Goal: Information Seeking & Learning: Learn about a topic

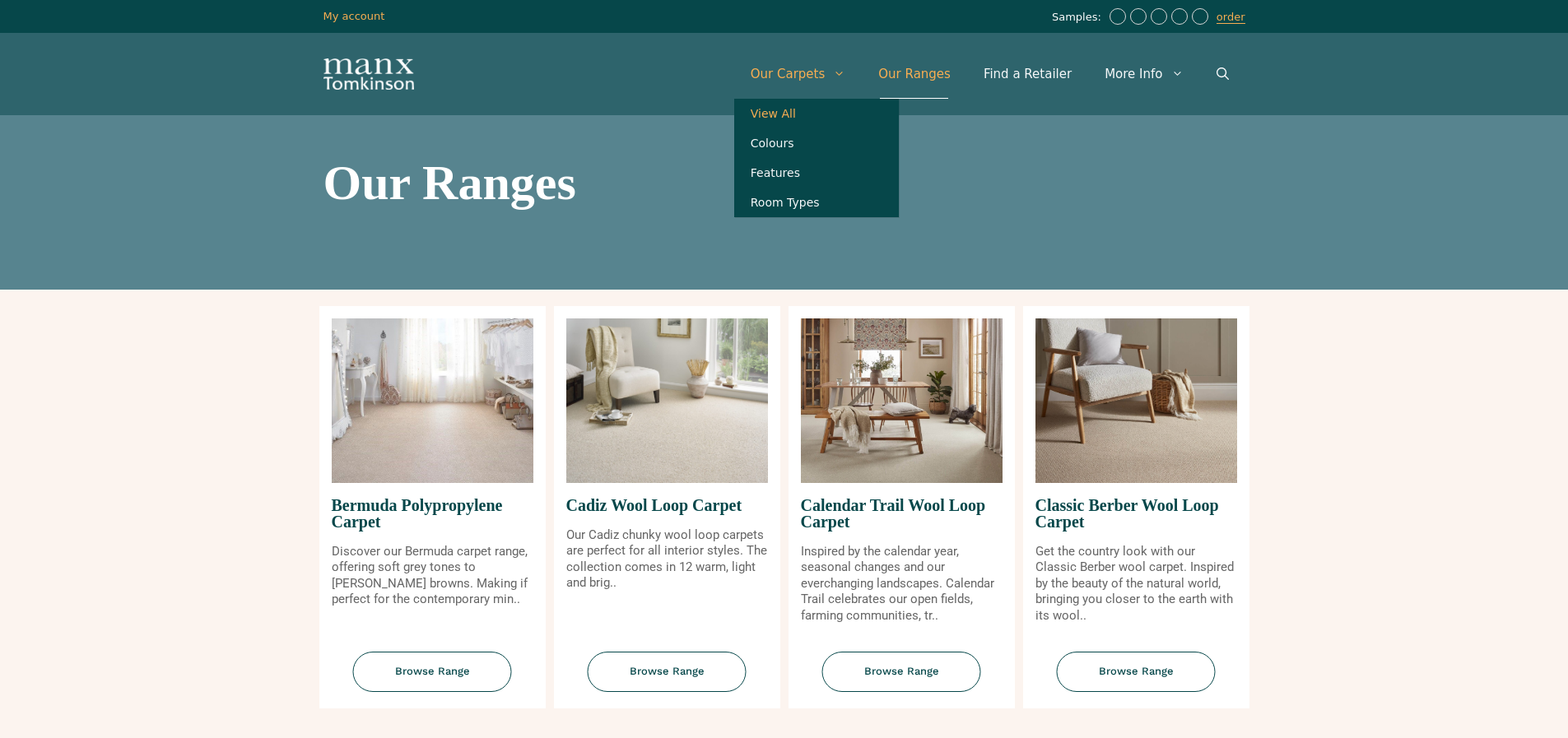
click at [796, 109] on link "View All" at bounding box center [816, 114] width 164 height 30
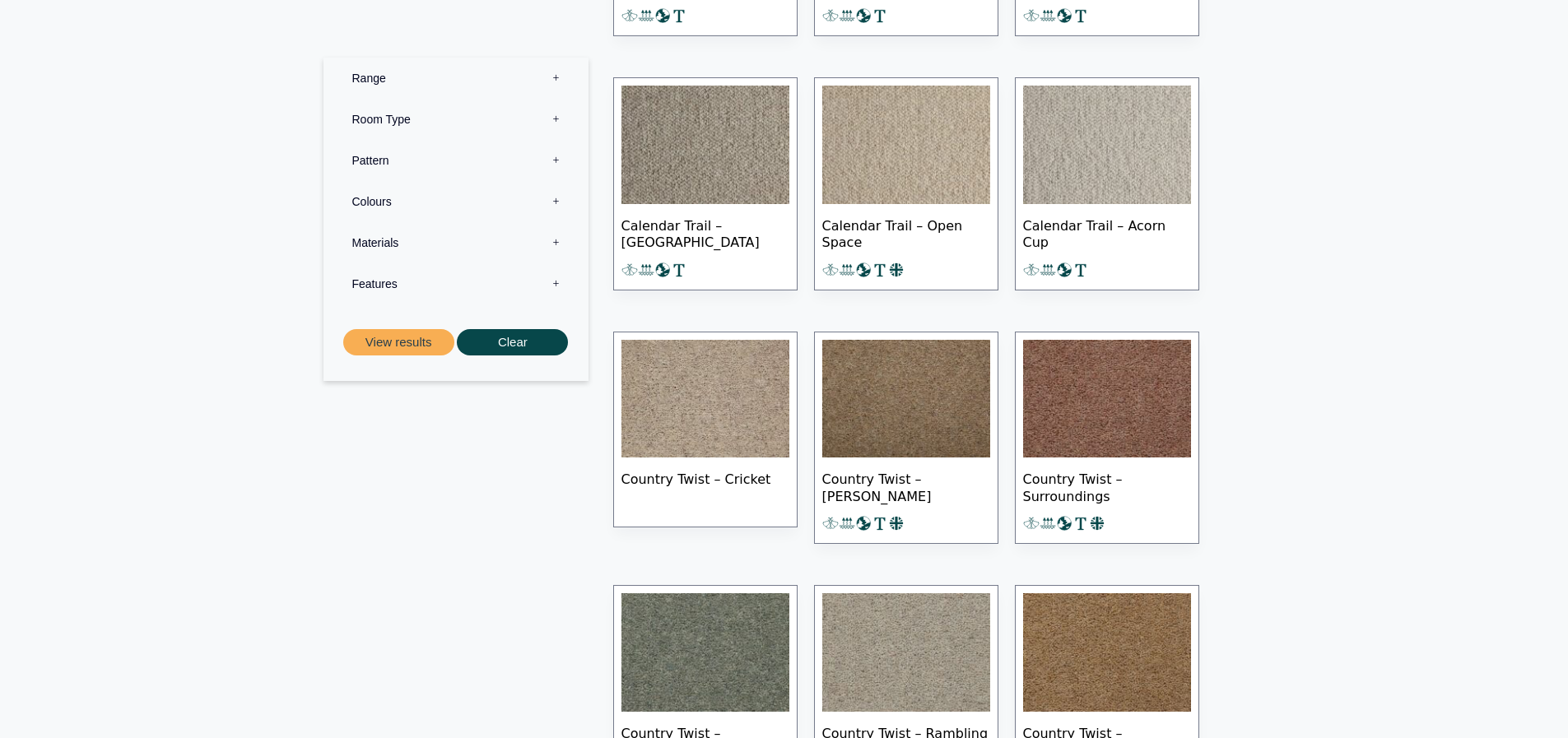
scroll to position [1564, 0]
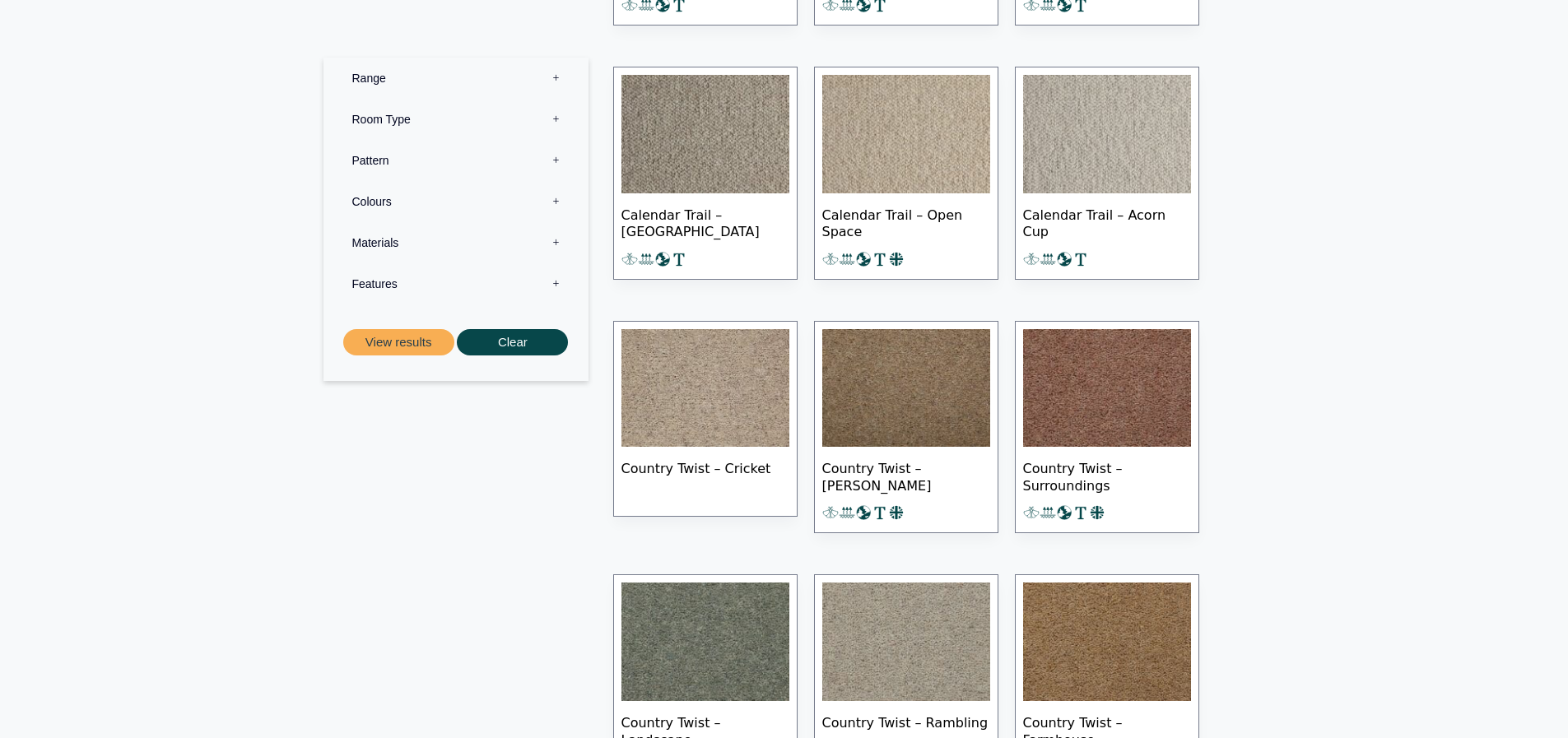
click at [678, 375] on img at bounding box center [705, 388] width 168 height 119
click at [675, 397] on img at bounding box center [705, 388] width 168 height 119
